Goal: Task Accomplishment & Management: Manage account settings

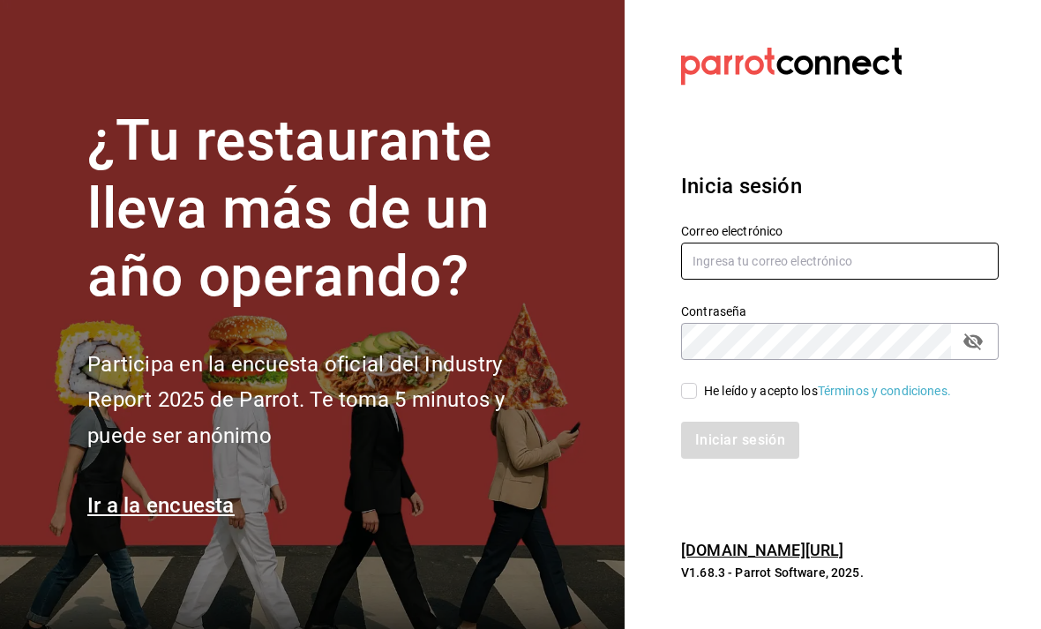
click at [746, 280] on input "text" at bounding box center [840, 261] width 318 height 37
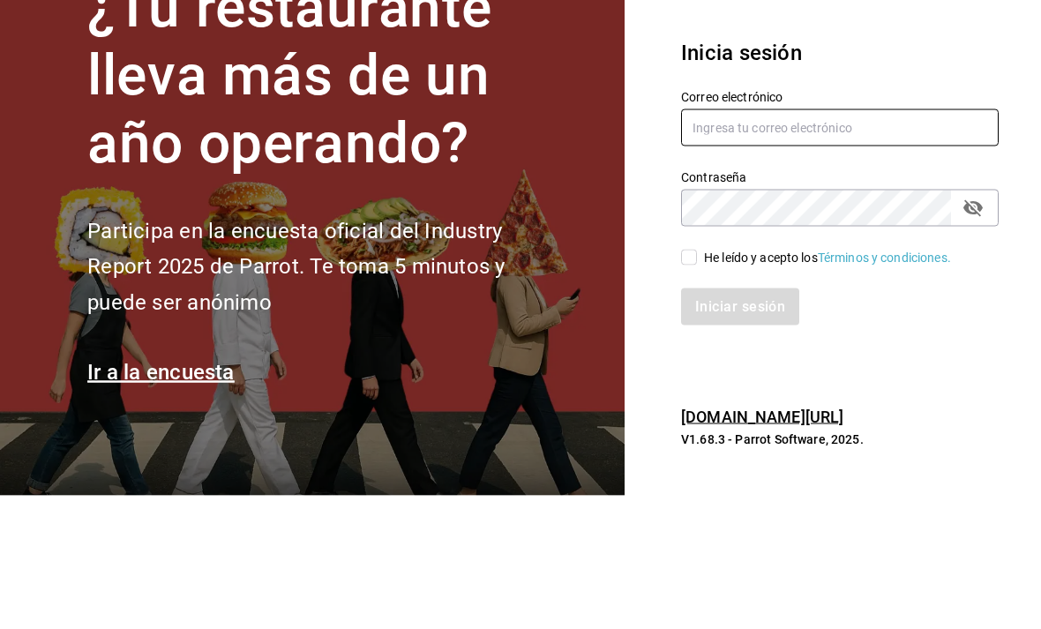
type input "[EMAIL_ADDRESS][DOMAIN_NAME]"
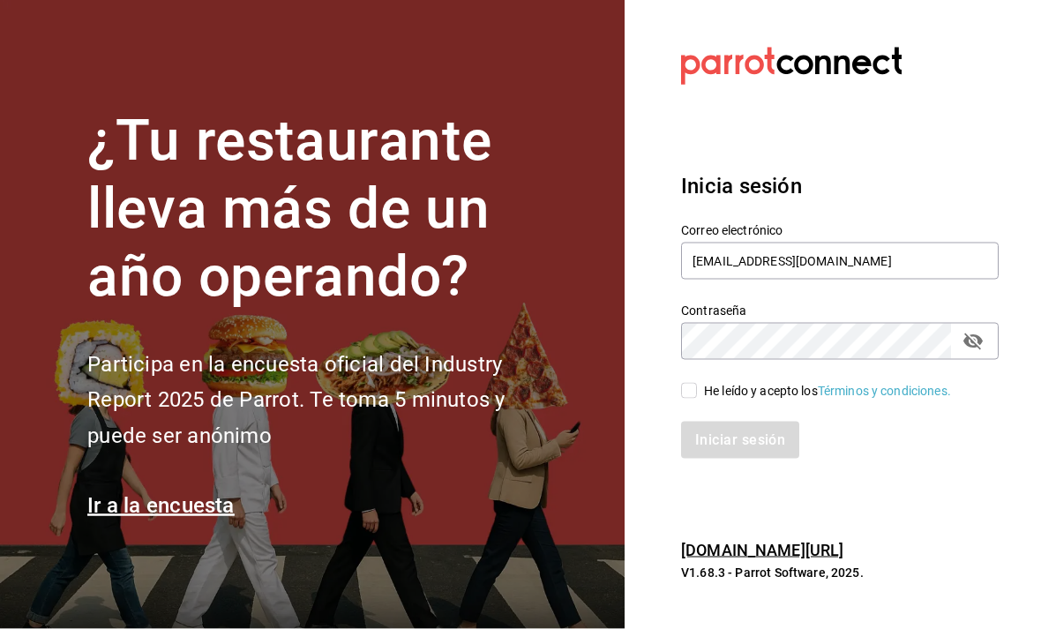
click at [973, 331] on icon "passwordField" at bounding box center [973, 341] width 21 height 21
click at [694, 383] on input "He leído y acepto los Términos y condiciones." at bounding box center [689, 391] width 16 height 16
checkbox input "true"
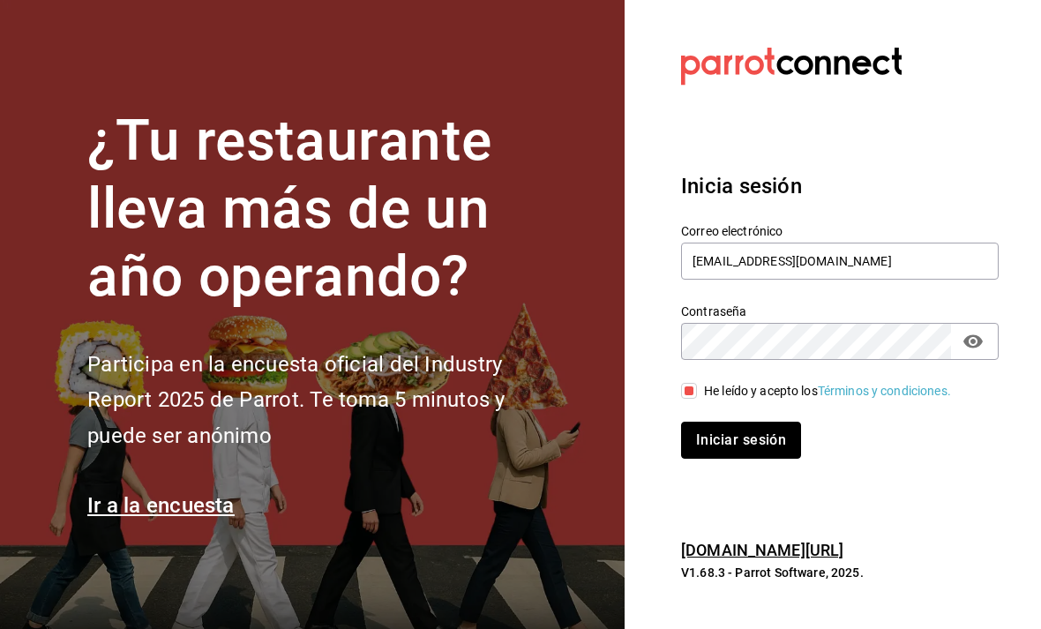
click at [719, 422] on button "Iniciar sesión" at bounding box center [741, 440] width 120 height 37
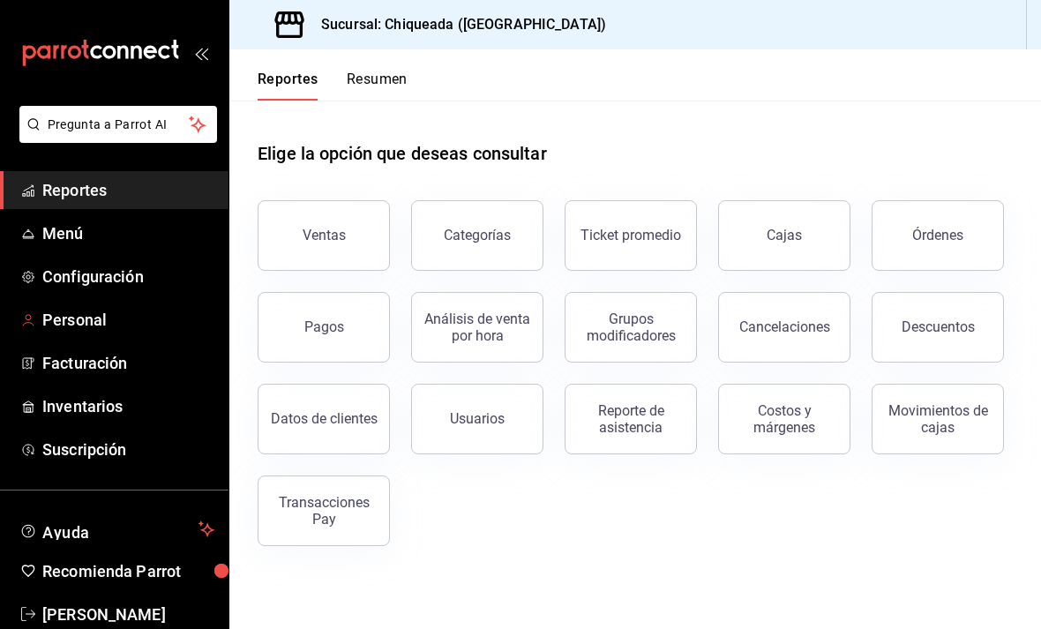
click at [100, 308] on span "Personal" at bounding box center [128, 320] width 172 height 24
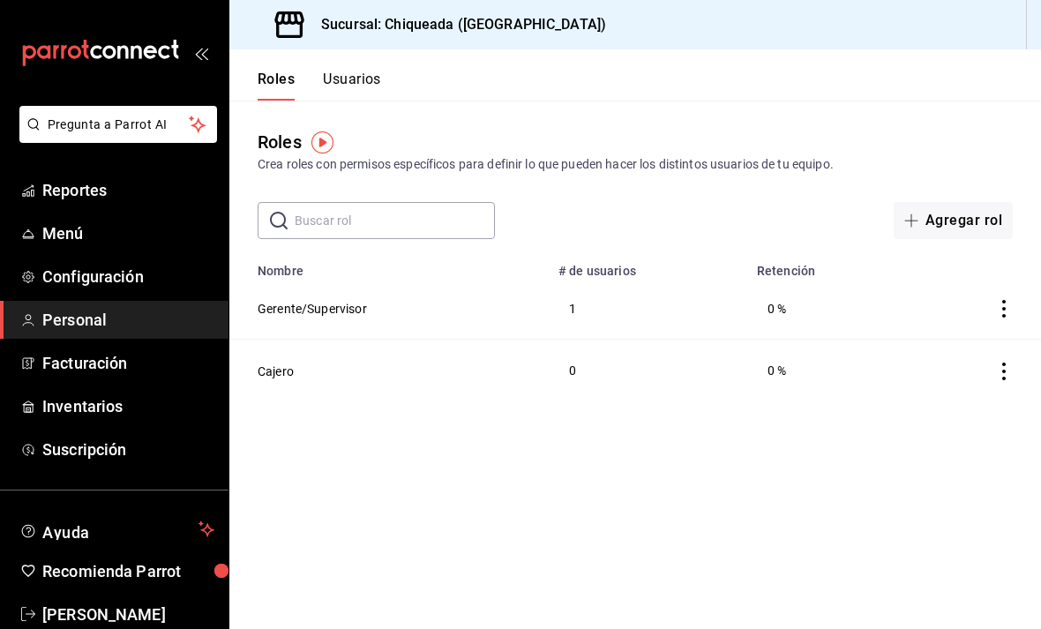
click at [466, 364] on td "Cajero" at bounding box center [388, 371] width 319 height 62
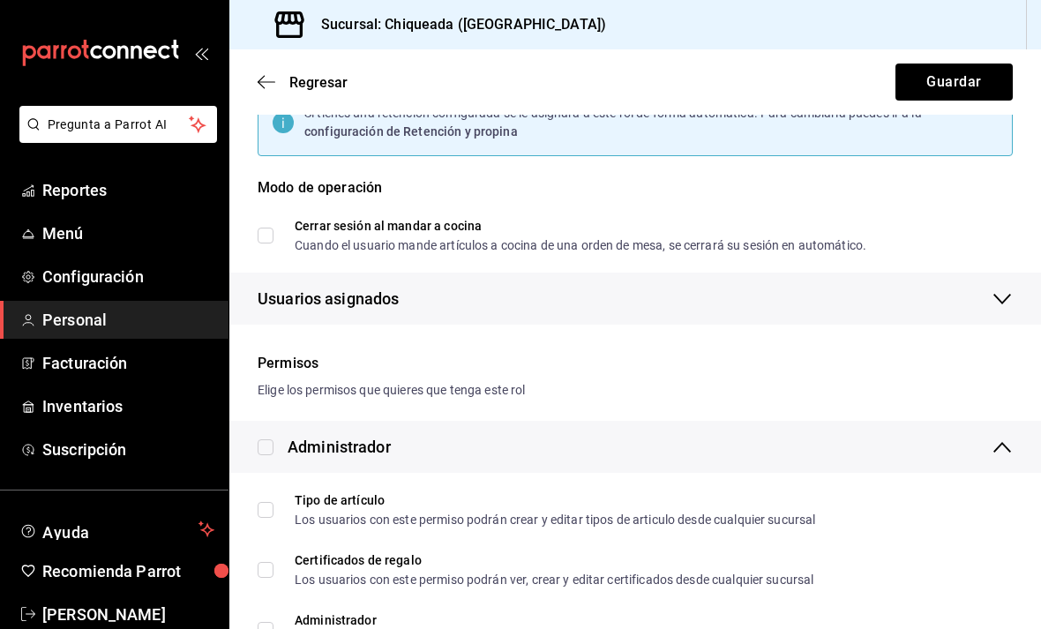
scroll to position [171, 0]
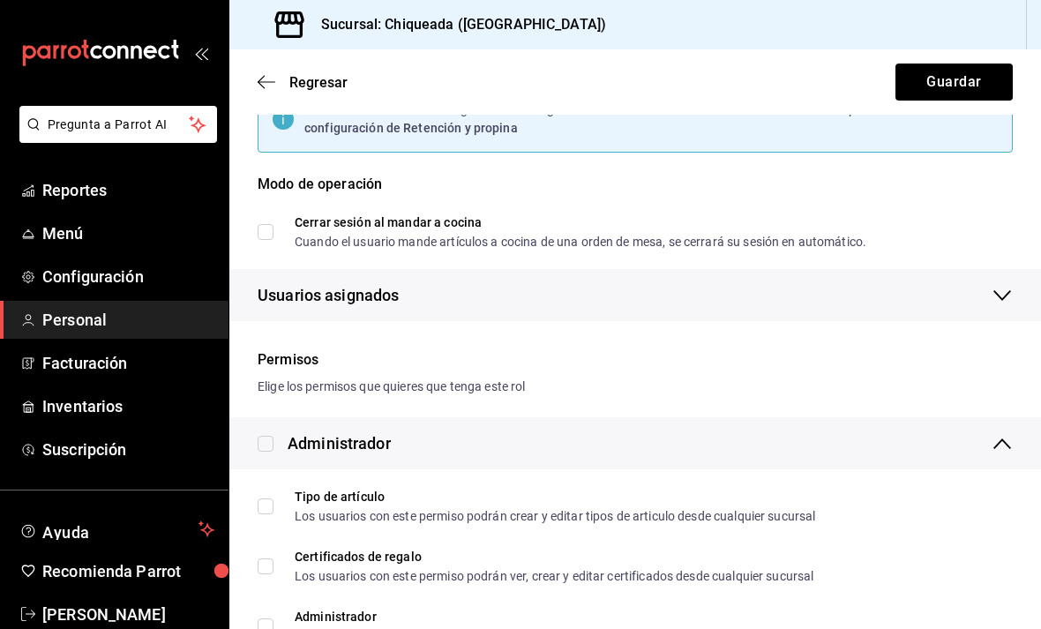
click at [701, 393] on div "Elige los permisos que quieres que tenga este rol" at bounding box center [635, 387] width 755 height 19
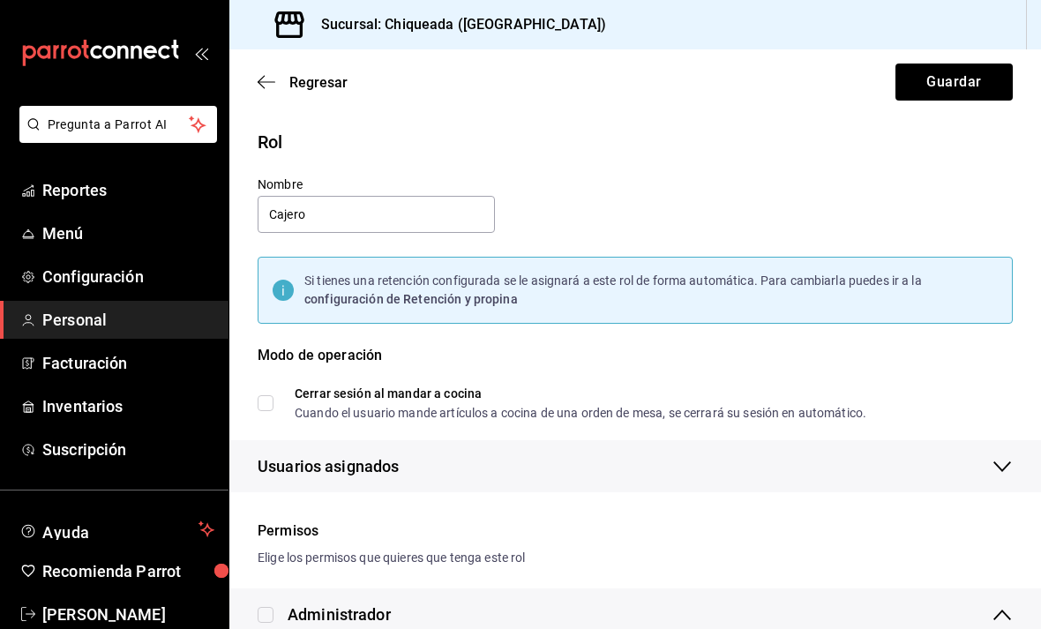
scroll to position [0, 0]
click at [262, 90] on span "Regresar" at bounding box center [303, 82] width 90 height 17
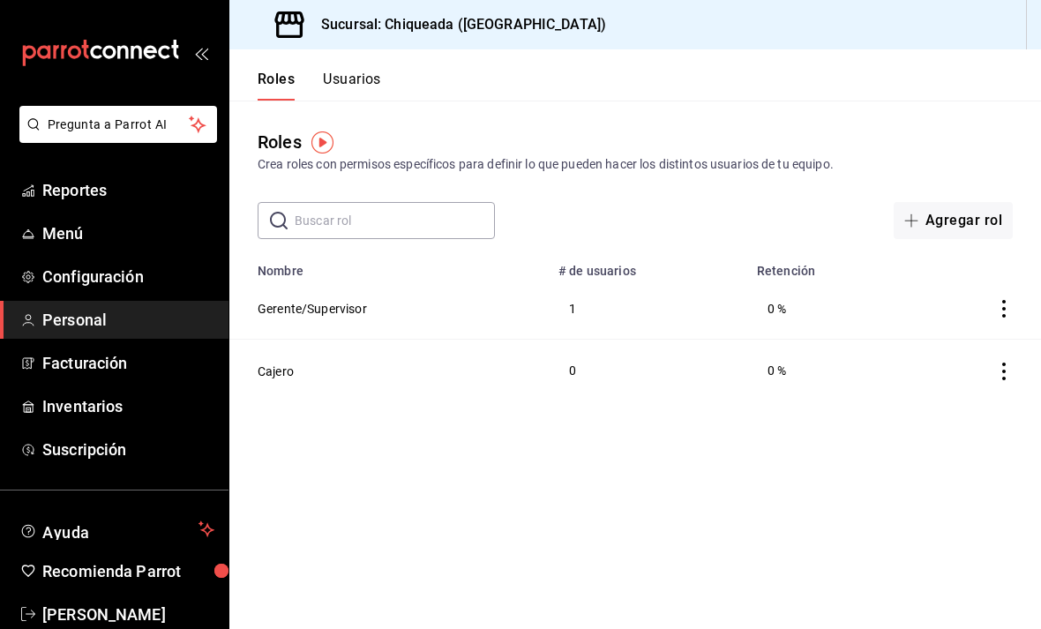
click at [355, 87] on button "Usuarios" at bounding box center [352, 86] width 58 height 30
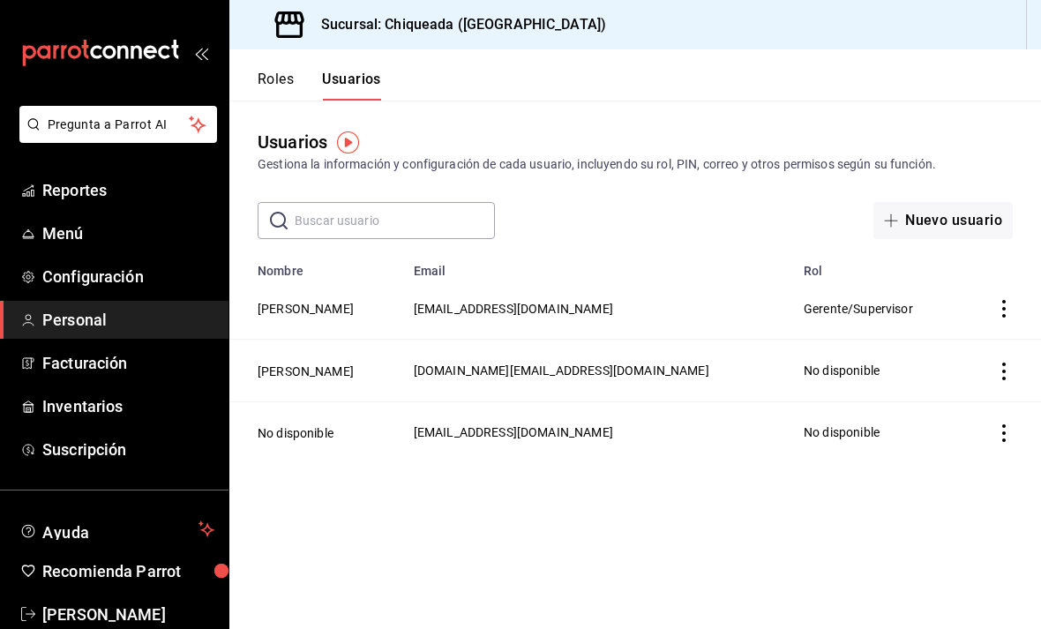
click at [917, 236] on button "Nuevo usuario" at bounding box center [943, 220] width 139 height 37
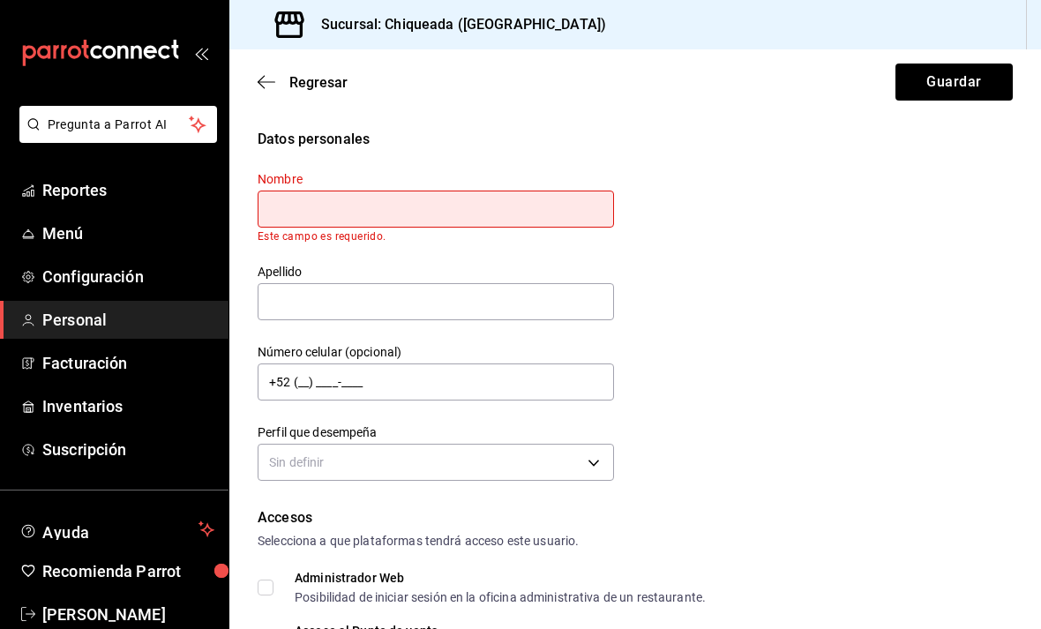
click at [274, 79] on icon "button" at bounding box center [267, 82] width 18 height 16
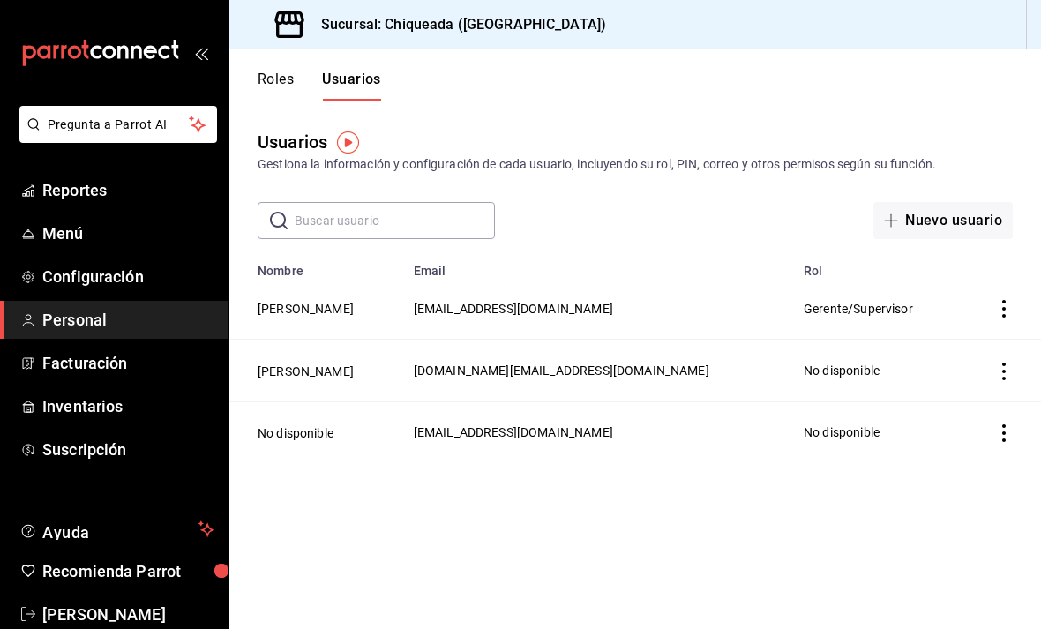
click at [109, 417] on span "Inventarios" at bounding box center [128, 406] width 172 height 24
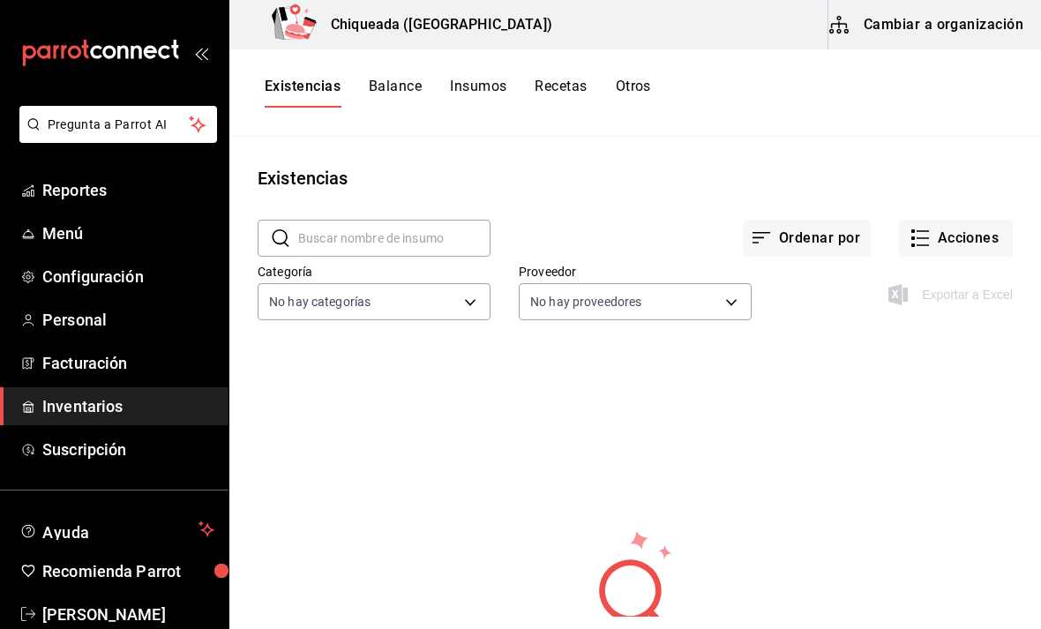
click at [925, 33] on button "Cambiar a organización" at bounding box center [928, 24] width 199 height 49
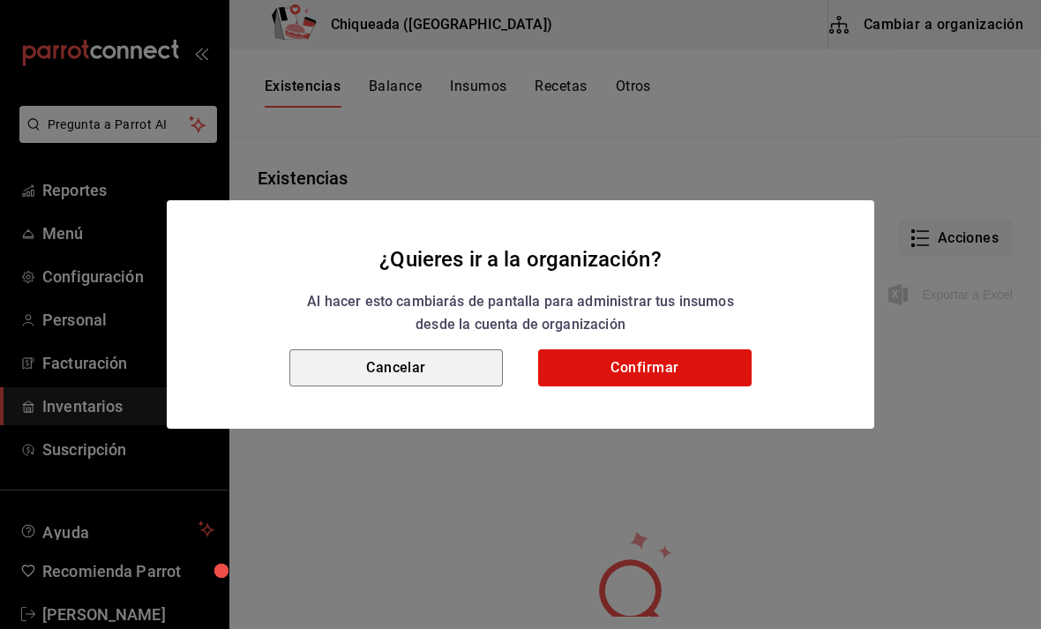
click at [439, 356] on button "Cancelar" at bounding box center [396, 367] width 214 height 37
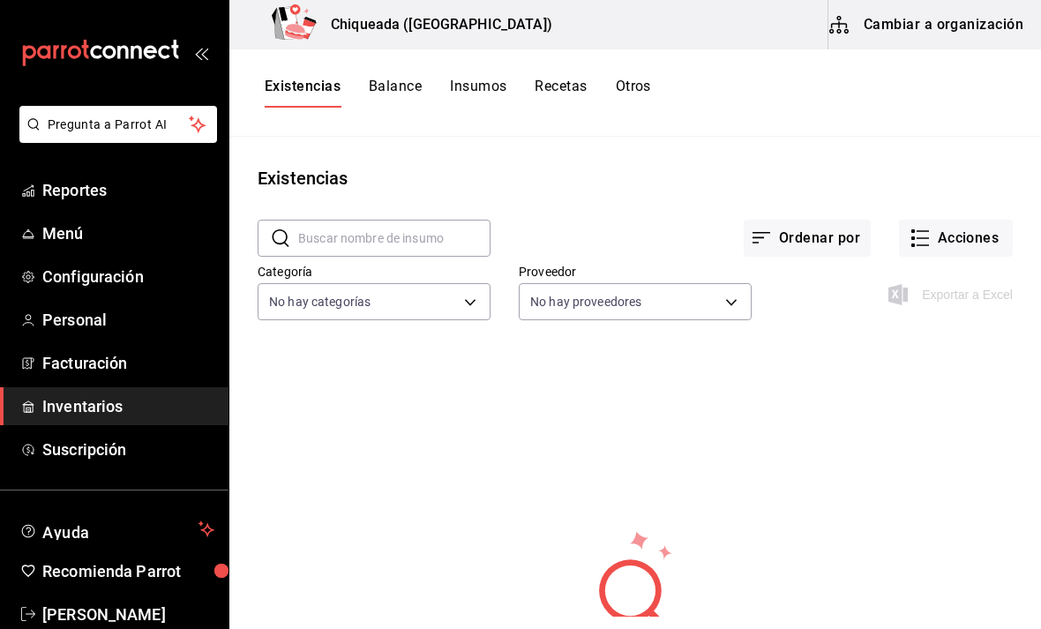
click at [629, 87] on button "Otros" at bounding box center [633, 93] width 35 height 30
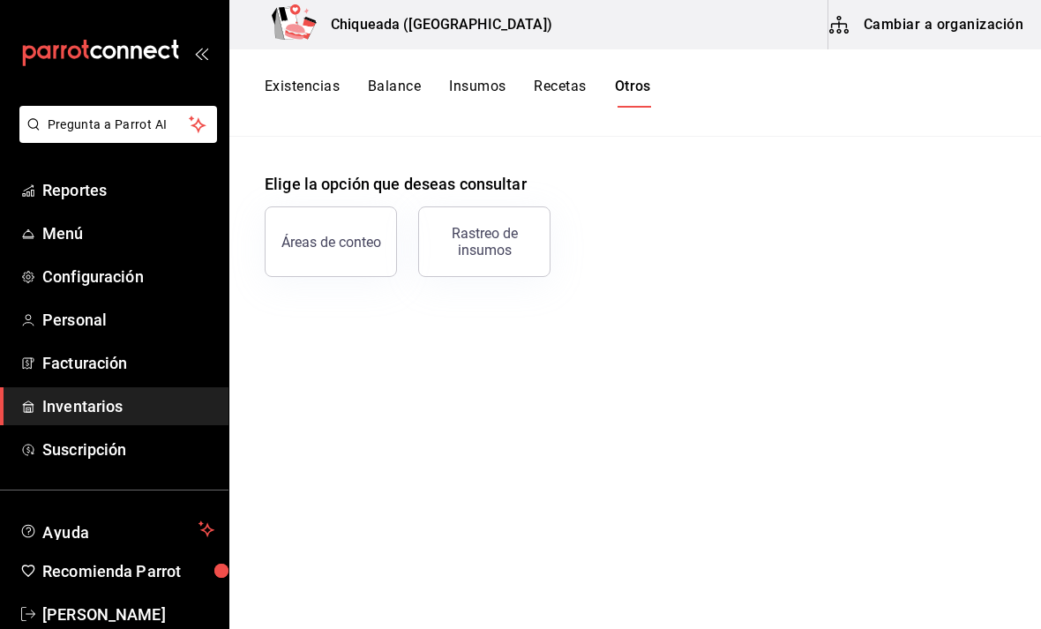
click at [335, 67] on div "Existencias Balance Insumos Recetas Otros" at bounding box center [635, 92] width 812 height 87
click at [313, 78] on button "Existencias" at bounding box center [302, 93] width 75 height 30
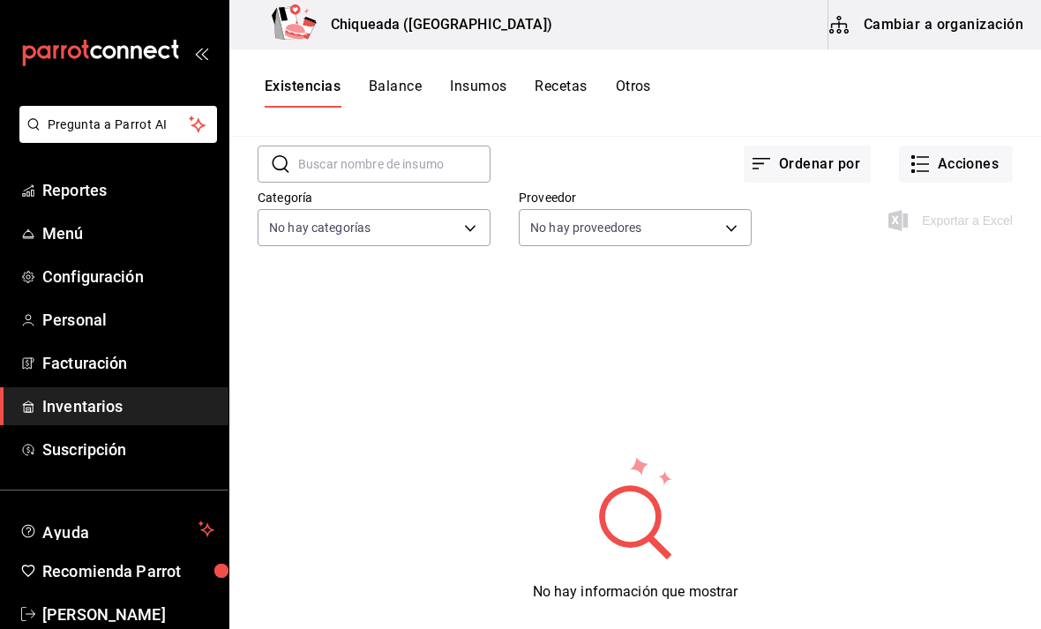
scroll to position [76, 0]
click at [320, 206] on body "Pregunta a Parrot AI Reportes Menú Configuración Personal Facturación Inventari…" at bounding box center [520, 308] width 1041 height 617
click at [952, 270] on div at bounding box center [520, 314] width 1041 height 629
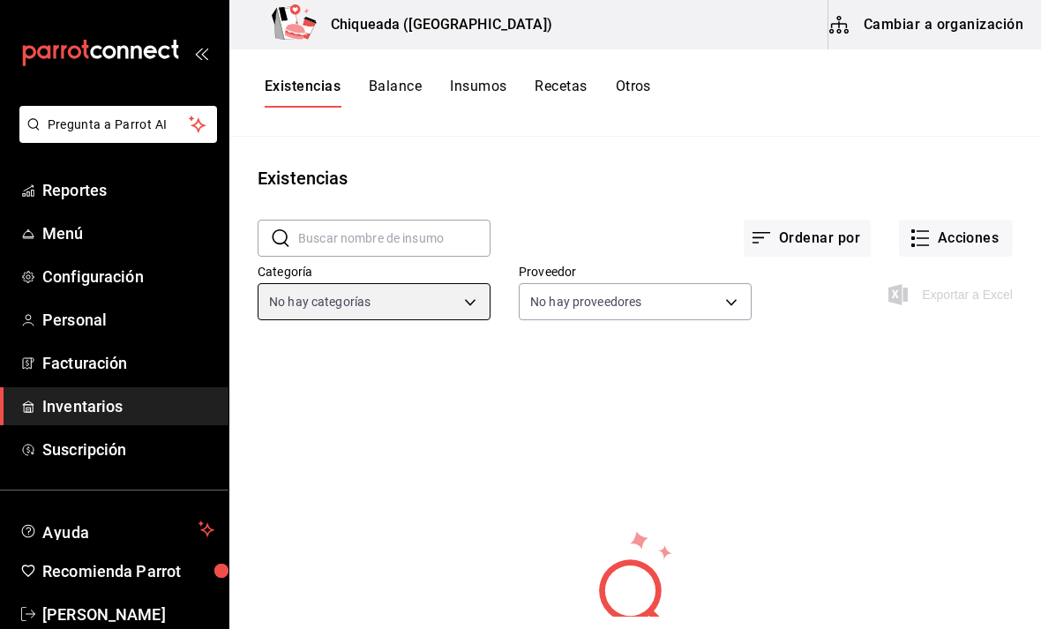
scroll to position [0, 0]
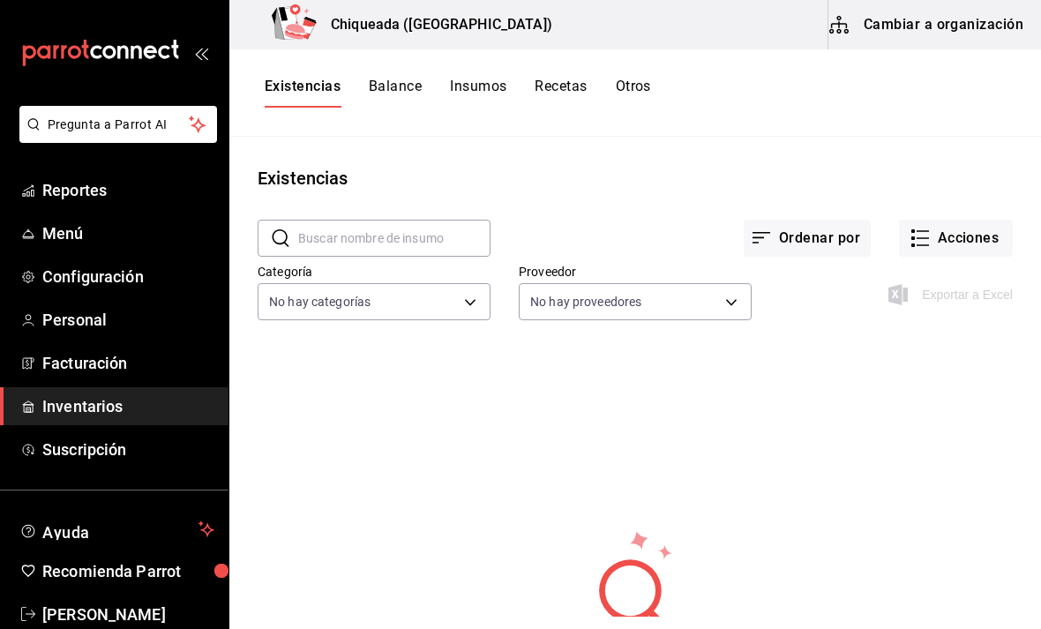
click at [957, 220] on button "Acciones" at bounding box center [956, 238] width 114 height 37
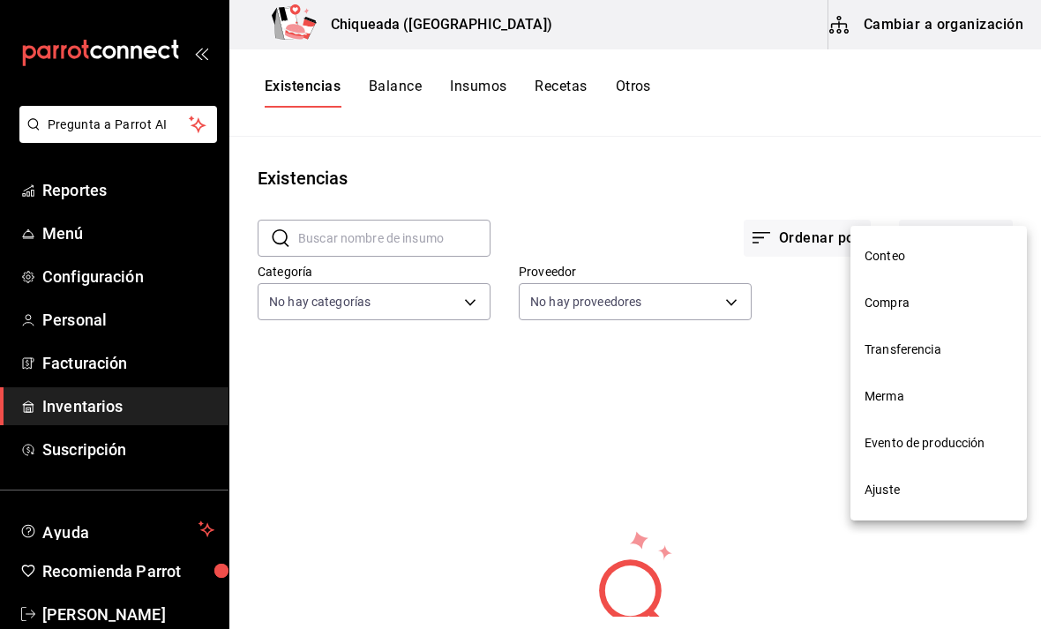
click at [904, 254] on span "Conteo" at bounding box center [939, 256] width 148 height 19
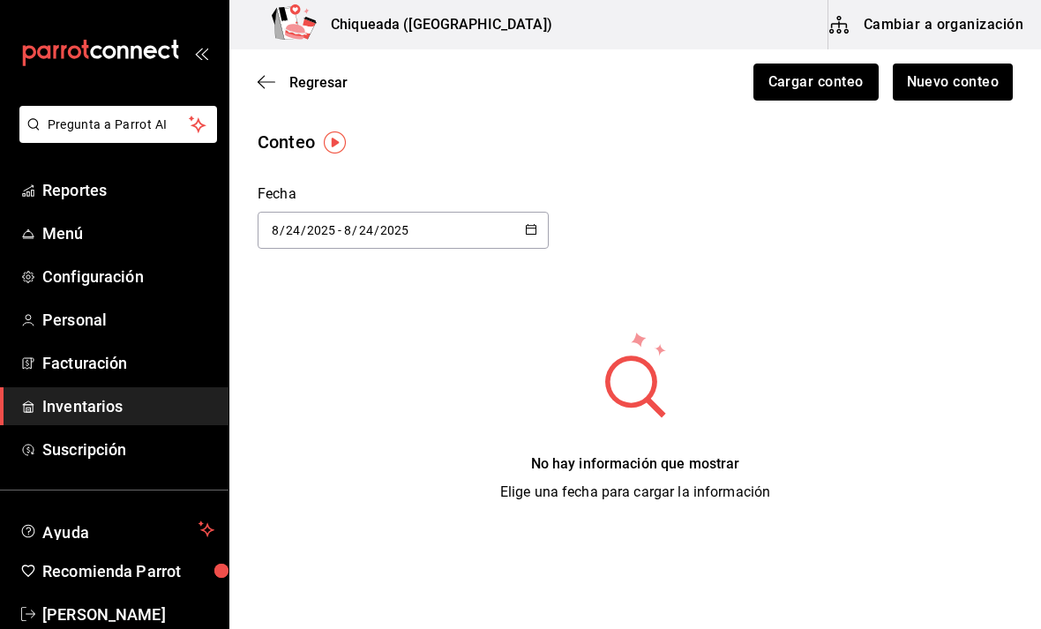
click at [843, 81] on button "Cargar conteo" at bounding box center [816, 82] width 125 height 37
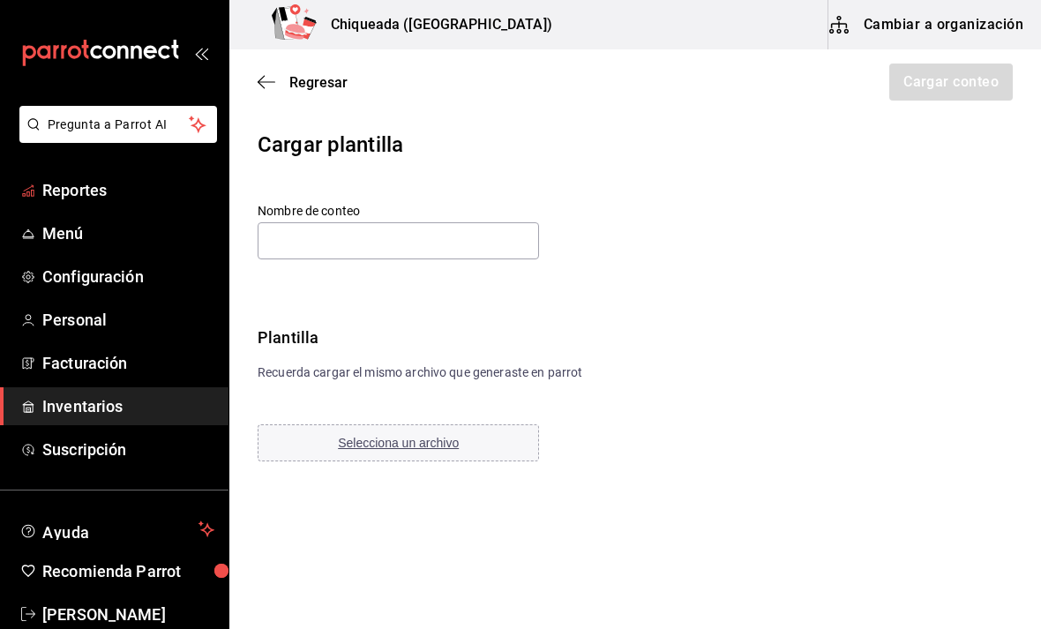
click at [60, 181] on span "Reportes" at bounding box center [128, 190] width 172 height 24
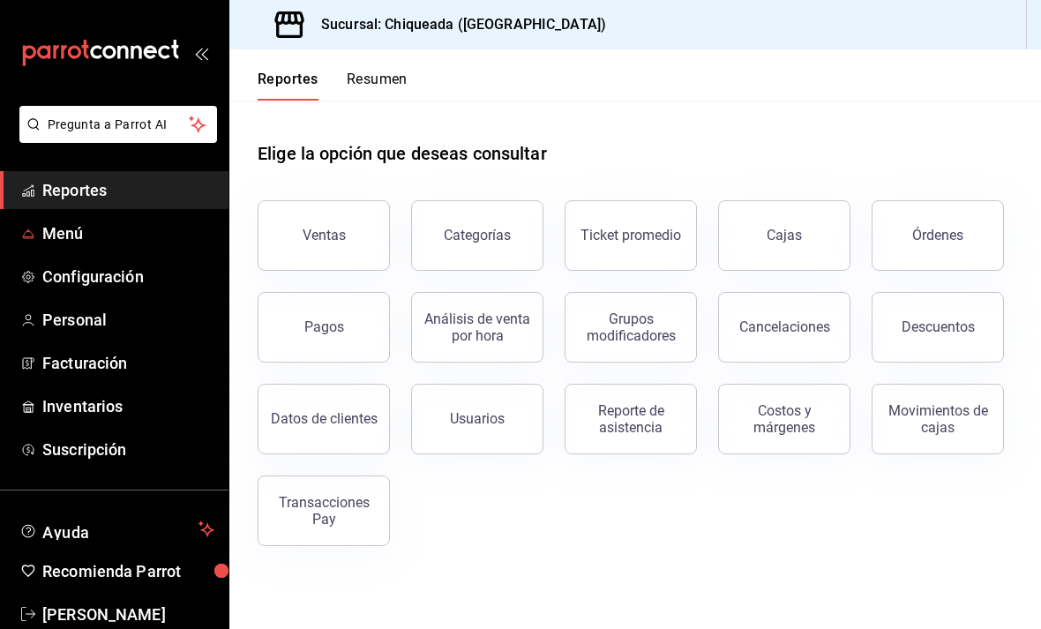
click at [56, 235] on span "Menú" at bounding box center [128, 233] width 172 height 24
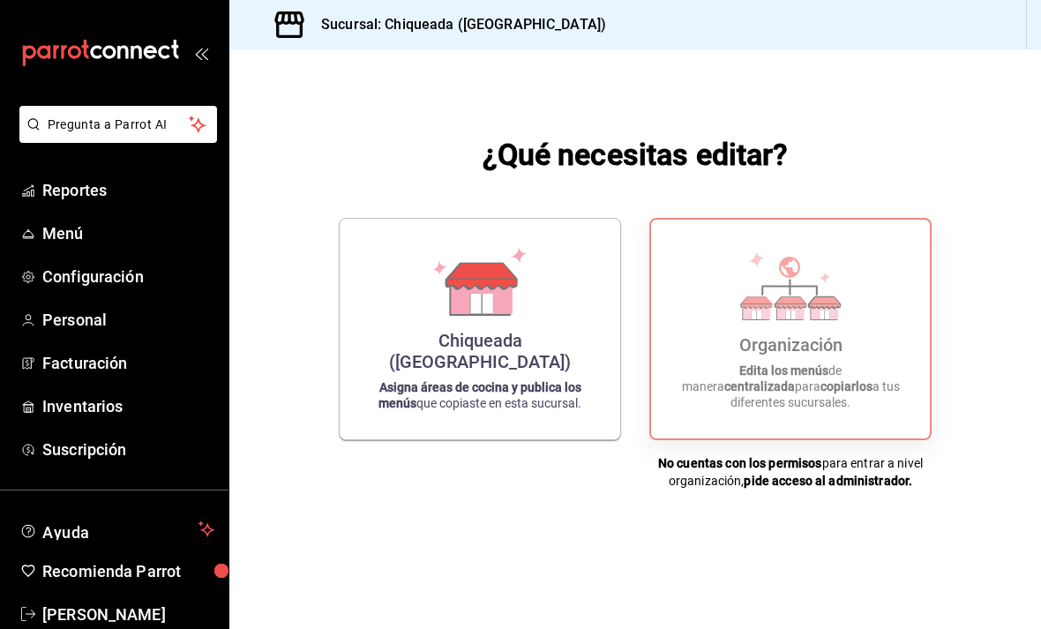
click at [867, 334] on div "Organización Edita los menús de manera centralizada para copiarlos a tus difere…" at bounding box center [790, 329] width 236 height 191
click at [73, 273] on span "Configuración" at bounding box center [128, 277] width 172 height 24
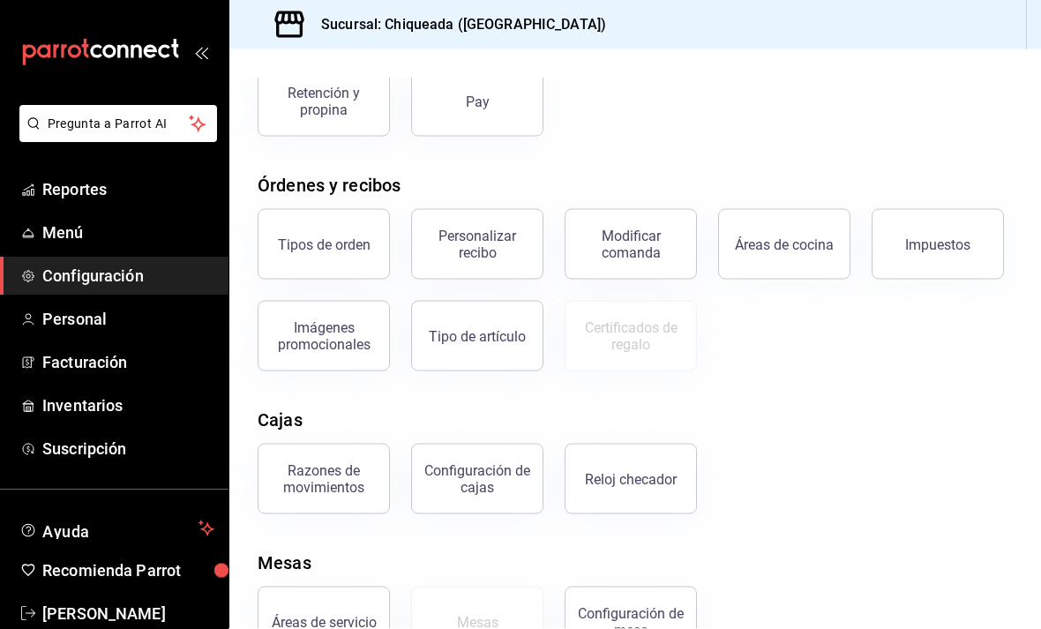
scroll to position [56, 0]
click at [79, 405] on span "Inventarios" at bounding box center [128, 406] width 172 height 24
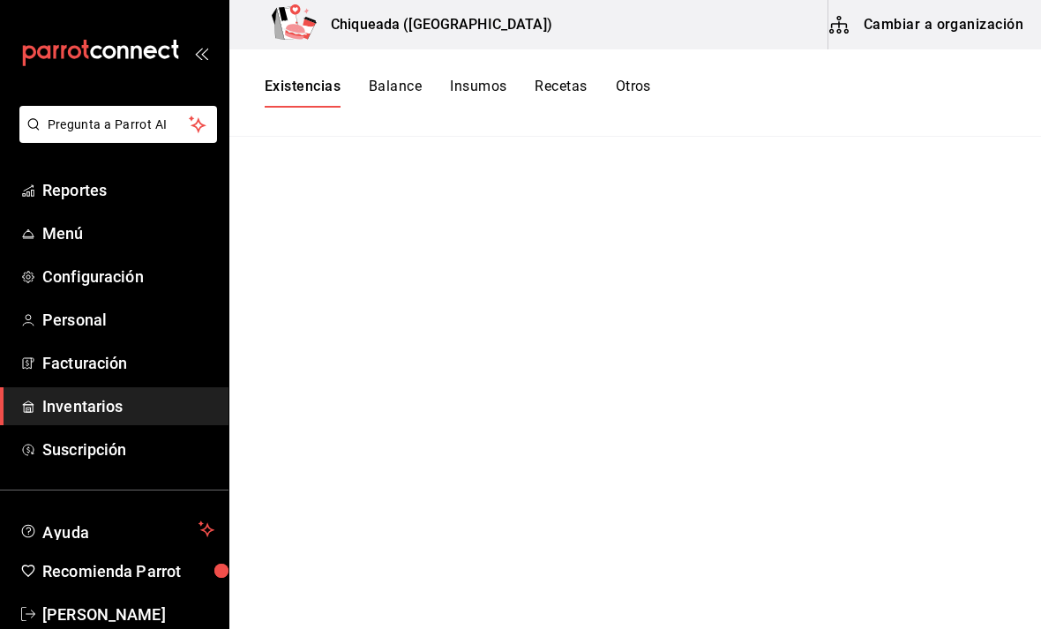
scroll to position [44, 0]
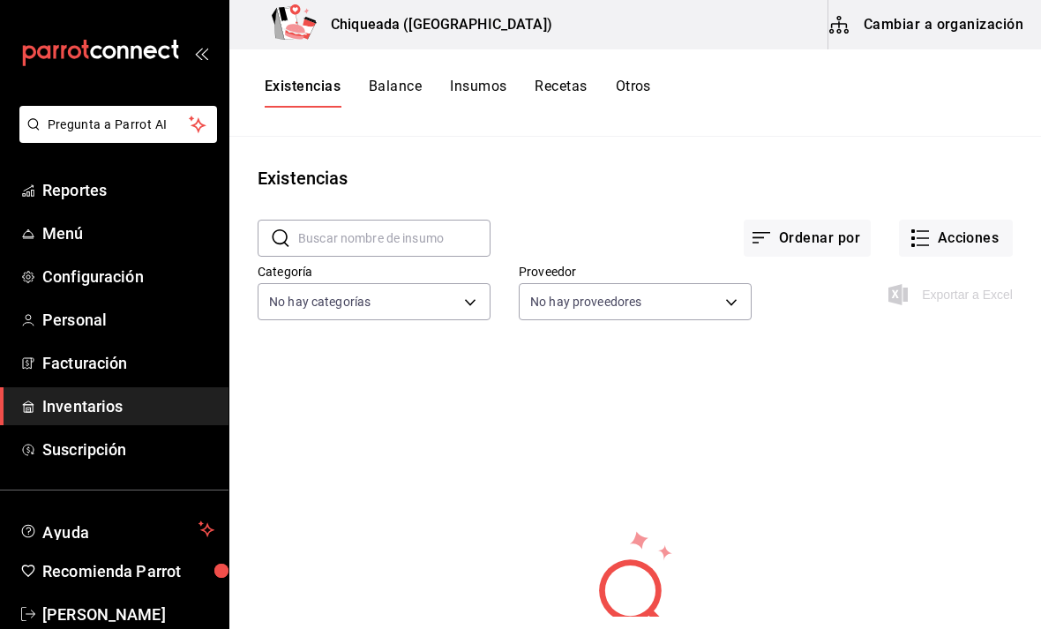
click at [498, 78] on button "Insumos" at bounding box center [478, 93] width 56 height 30
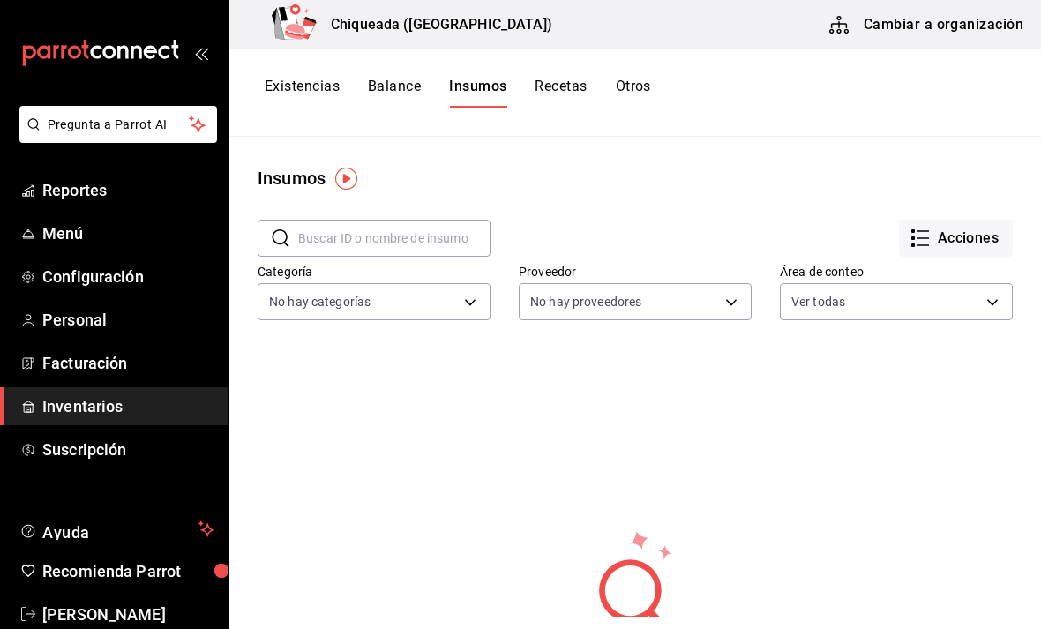
click at [938, 253] on button "Acciones" at bounding box center [956, 238] width 114 height 37
click at [902, 266] on span "Exportar lista de insumos" at bounding box center [913, 261] width 139 height 14
click at [935, 246] on button "Acciones" at bounding box center [956, 238] width 114 height 37
click at [912, 215] on div "Importar lista de insumos" at bounding box center [915, 216] width 142 height 19
click at [0, 0] on input "Importar lista de insumos" at bounding box center [0, 0] width 0 height 0
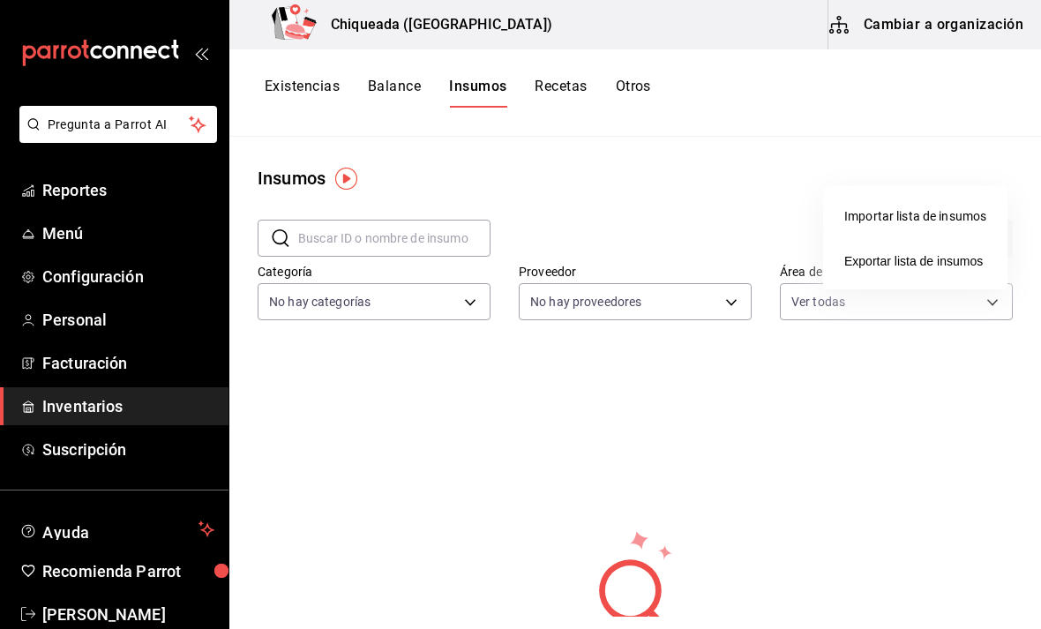
click at [731, 179] on div at bounding box center [520, 314] width 1041 height 629
click at [90, 324] on span "Personal" at bounding box center [128, 320] width 172 height 24
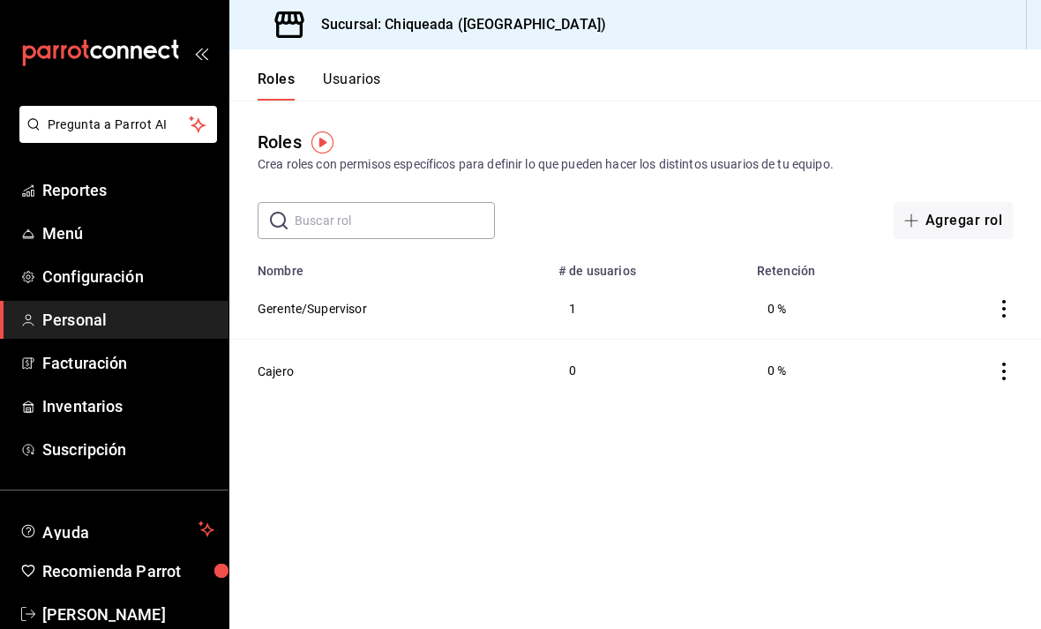
click at [365, 76] on button "Usuarios" at bounding box center [352, 86] width 58 height 30
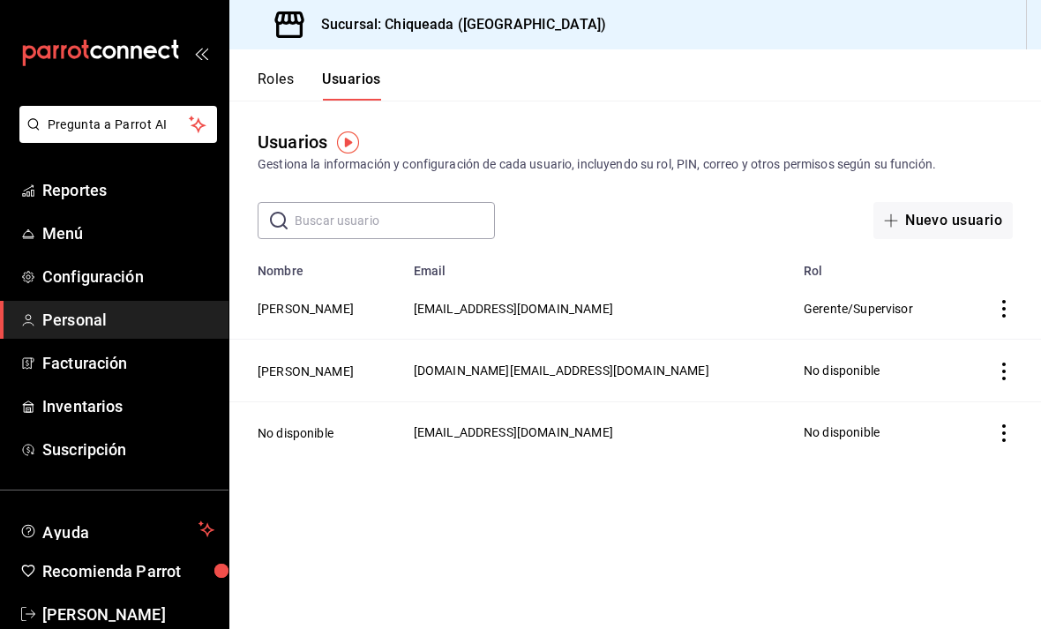
click at [894, 329] on td "Gerente/Supervisor" at bounding box center [877, 309] width 168 height 62
click at [852, 304] on span "Gerente/Supervisor" at bounding box center [858, 309] width 109 height 14
click at [302, 311] on button "Chris Jarquin" at bounding box center [306, 309] width 96 height 18
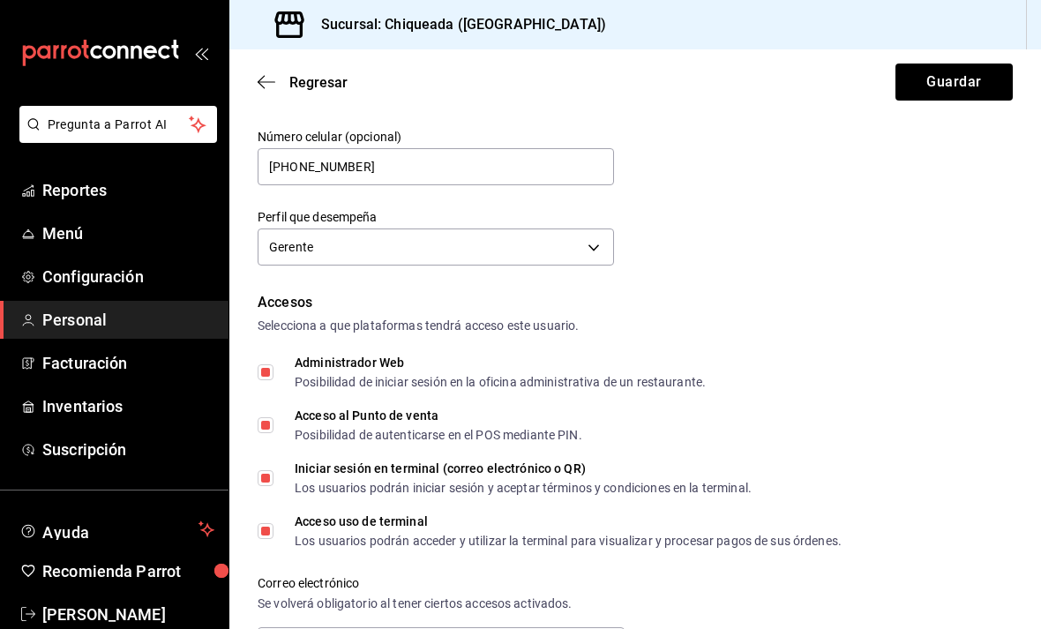
scroll to position [207, 0]
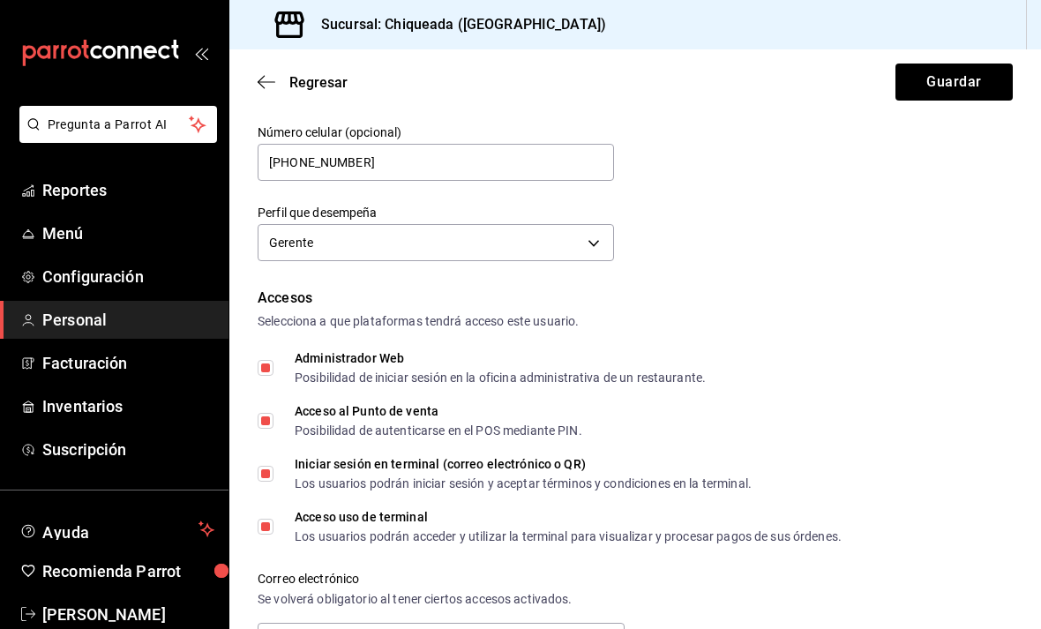
click at [573, 239] on body "Pregunta a Parrot AI Reportes Menú Configuración Personal Facturación Inventari…" at bounding box center [520, 314] width 1041 height 629
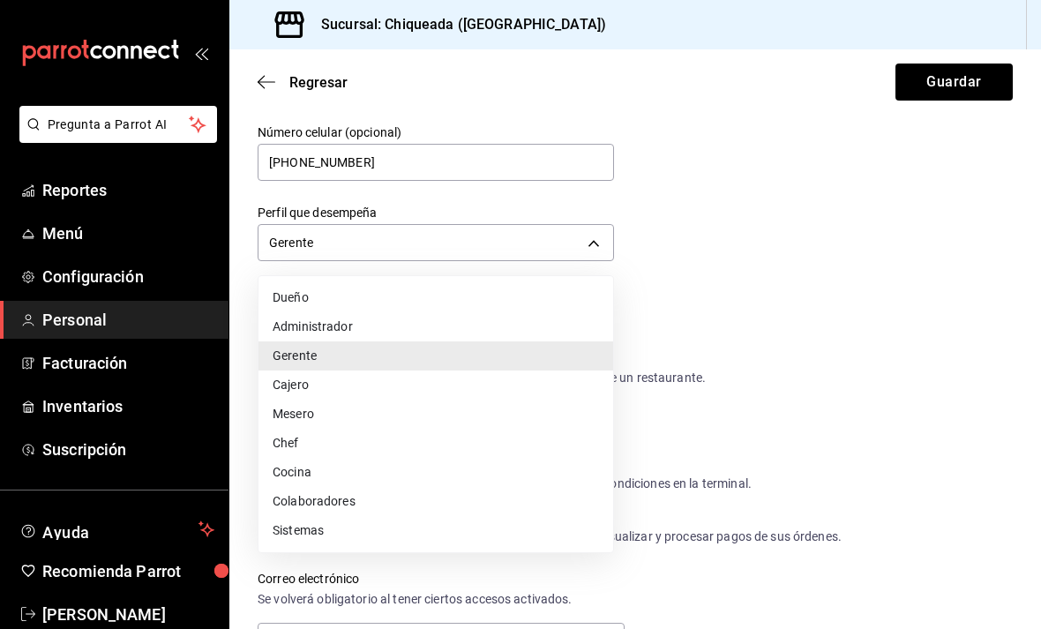
click at [785, 207] on div at bounding box center [520, 314] width 1041 height 629
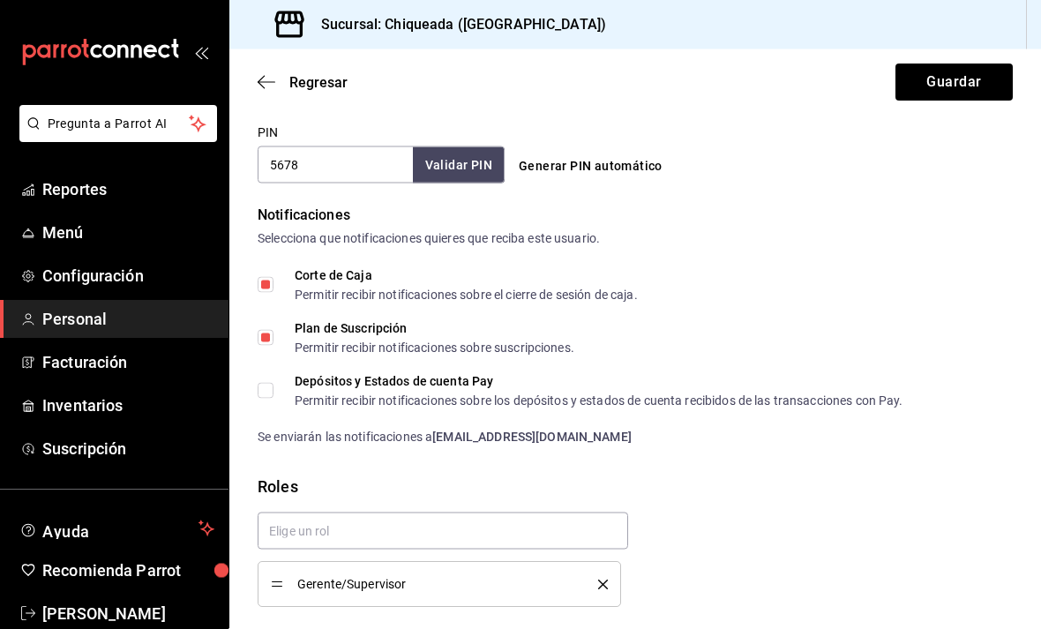
scroll to position [0, 0]
click at [260, 75] on icon "button" at bounding box center [267, 82] width 18 height 16
